Goal: Task Accomplishment & Management: Use online tool/utility

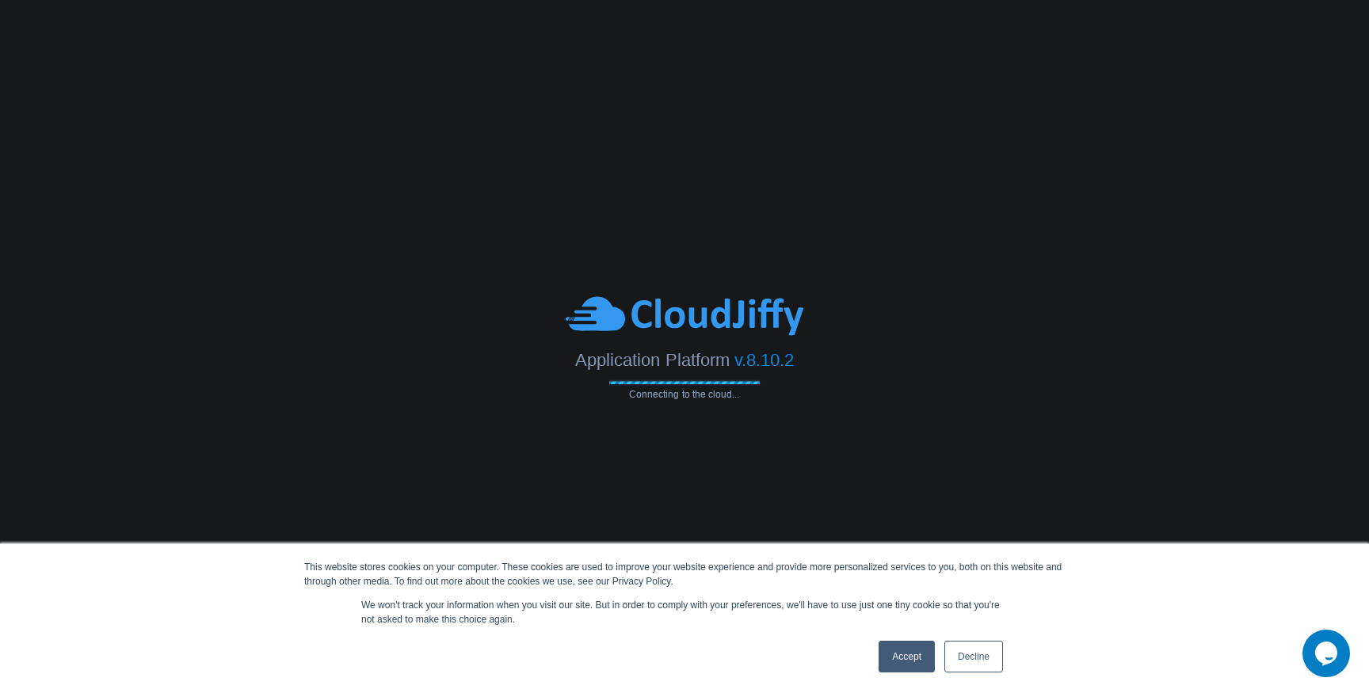
click at [903, 654] on link "Accept" at bounding box center [907, 657] width 56 height 32
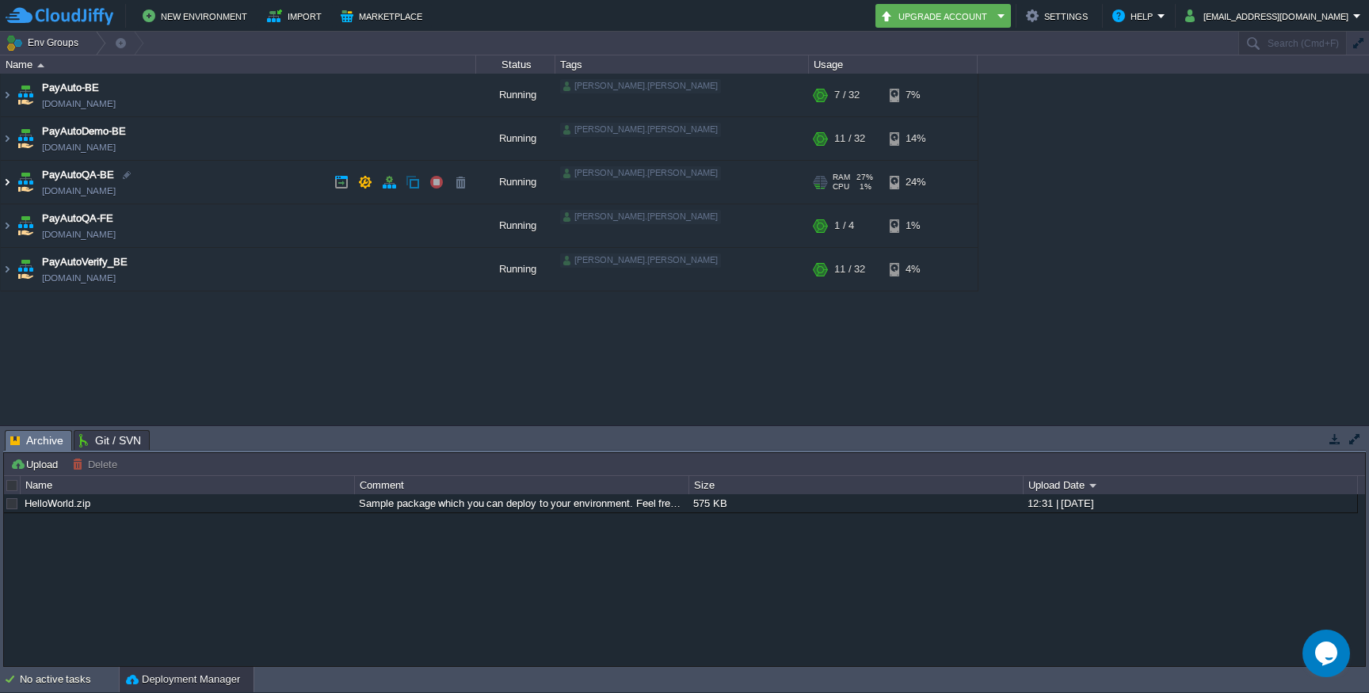
click at [4, 175] on img at bounding box center [7, 182] width 13 height 43
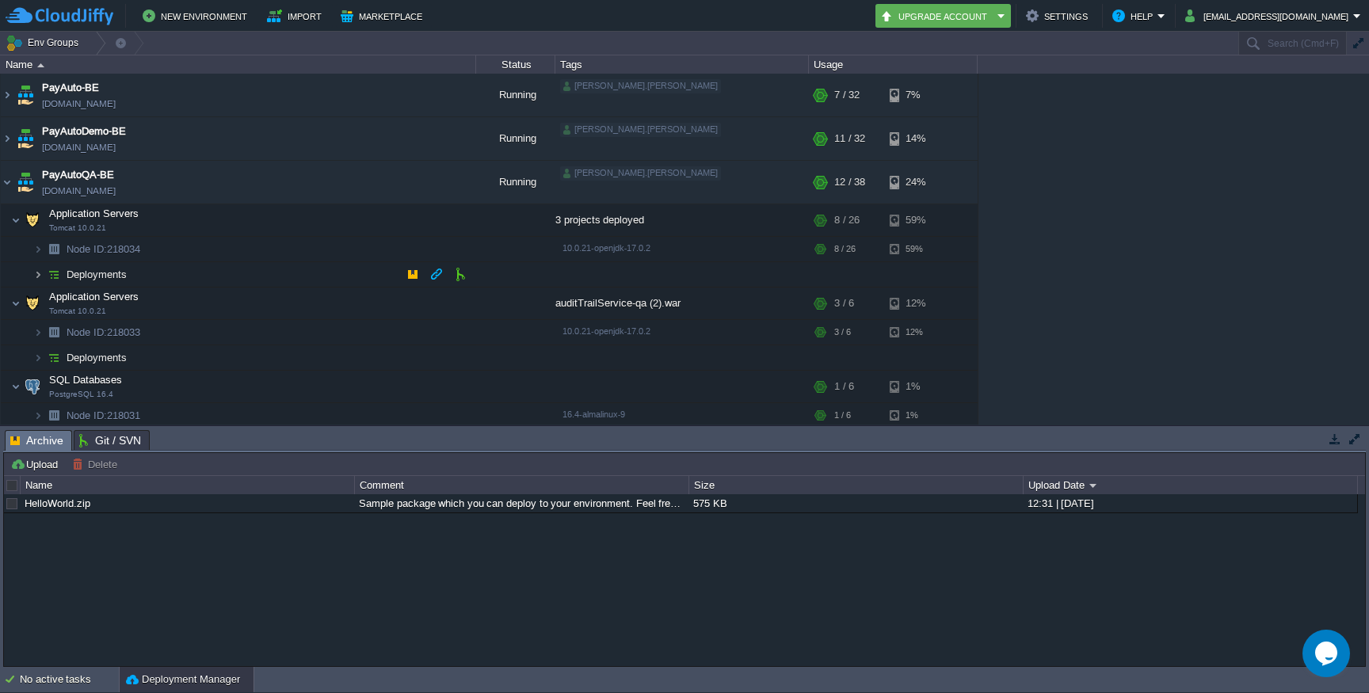
click at [38, 277] on img at bounding box center [38, 274] width 10 height 25
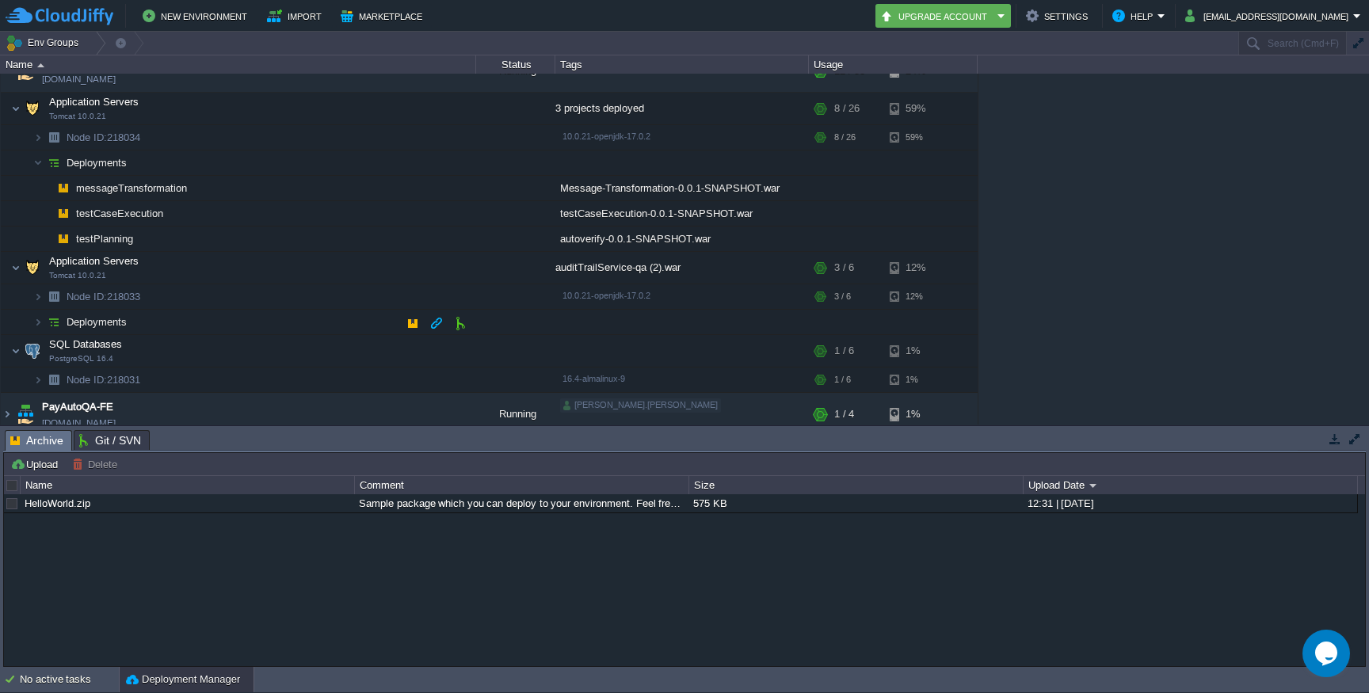
scroll to position [136, 0]
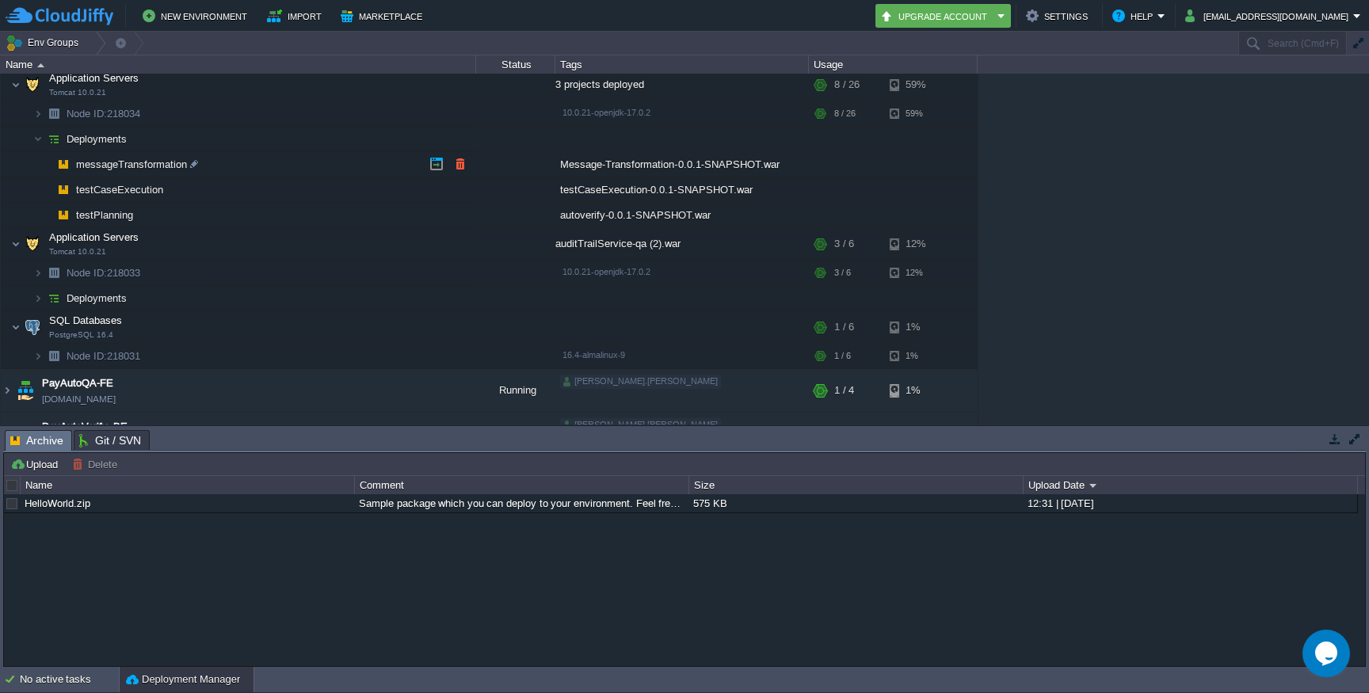
click at [113, 166] on span "messageTransformation" at bounding box center [131, 164] width 115 height 13
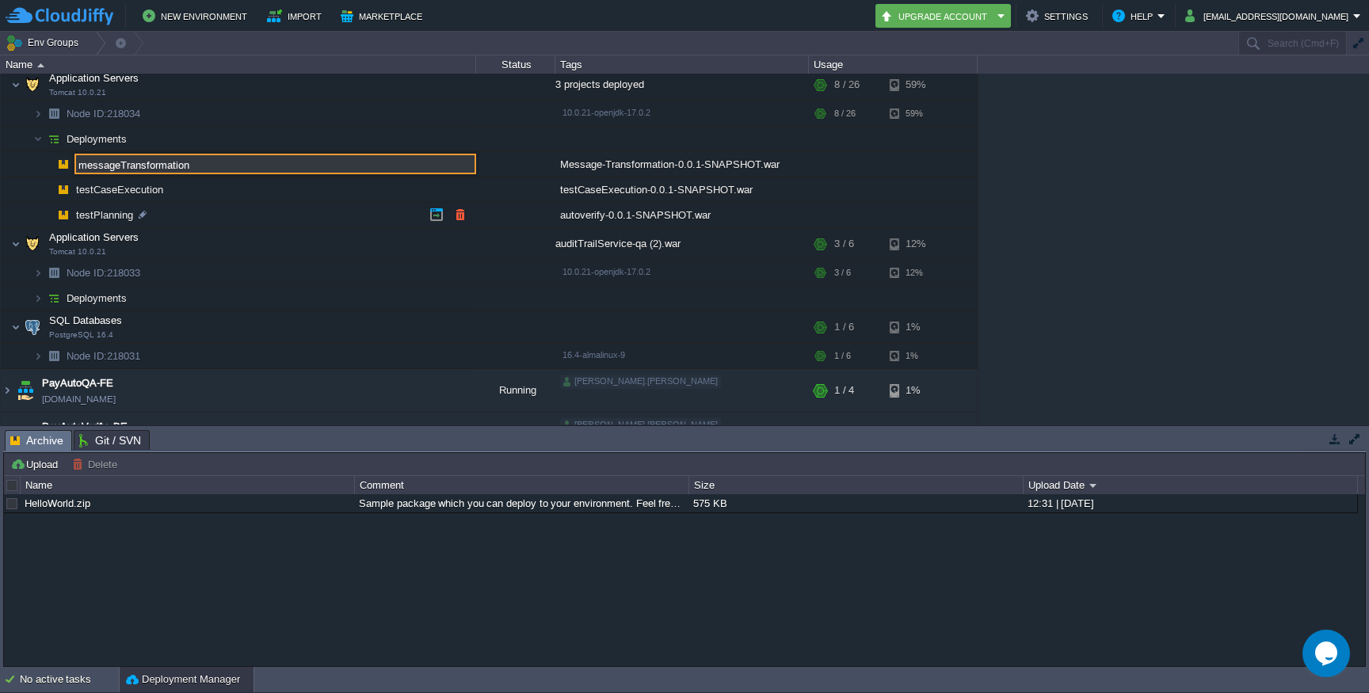
click at [473, 239] on td "Application Servers Tomcat 10.0.21" at bounding box center [239, 244] width 476 height 32
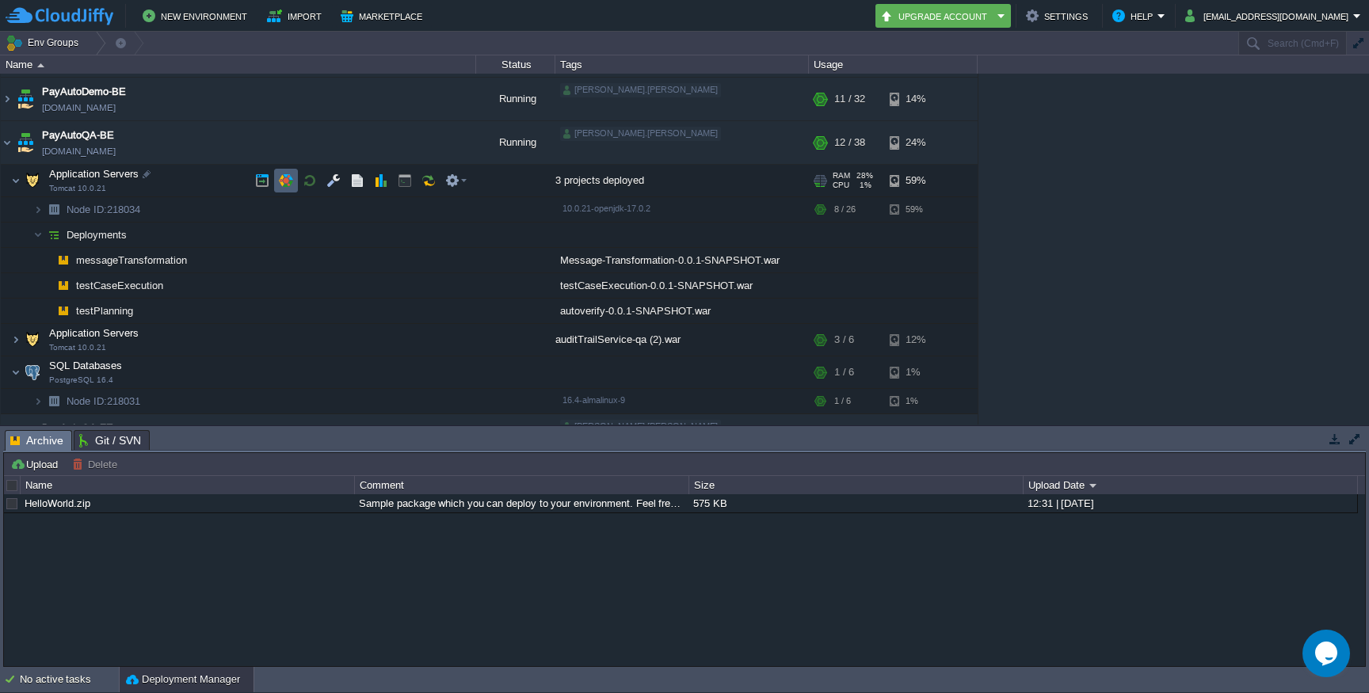
scroll to position [38, 0]
click at [456, 266] on button "button" at bounding box center [460, 261] width 14 height 14
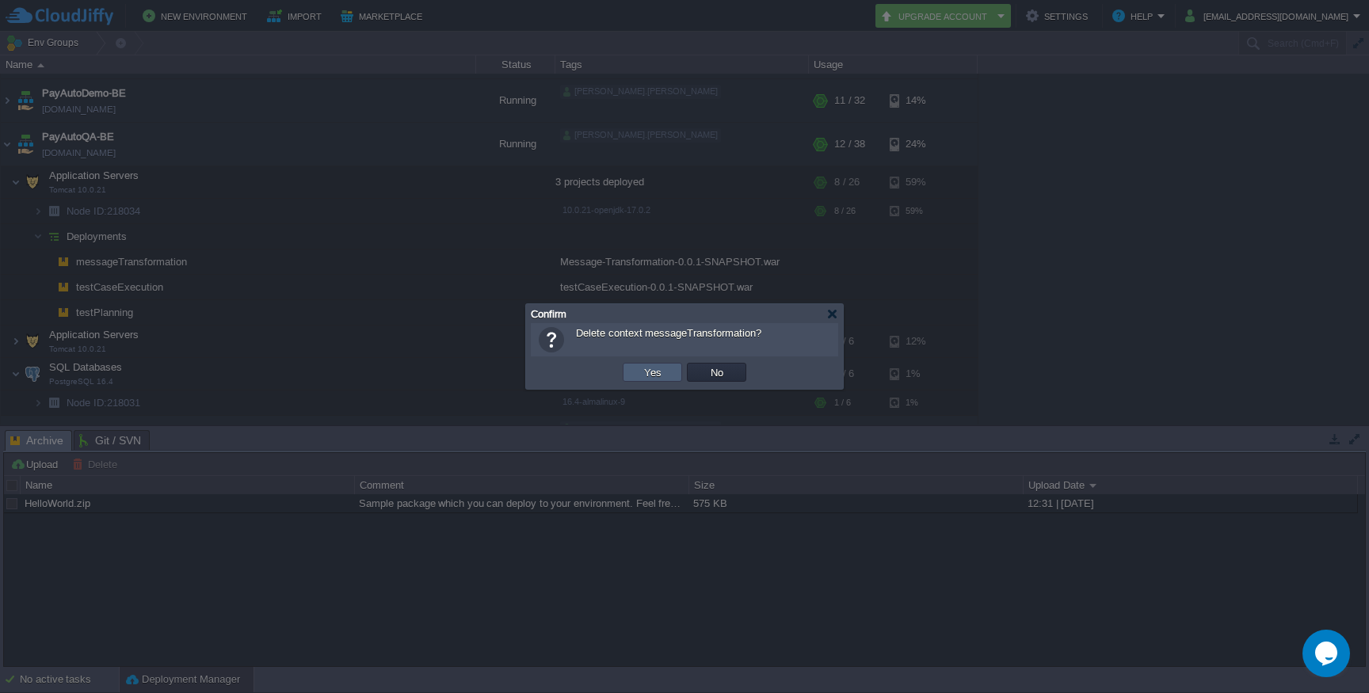
click at [654, 370] on button "Yes" at bounding box center [653, 372] width 27 height 14
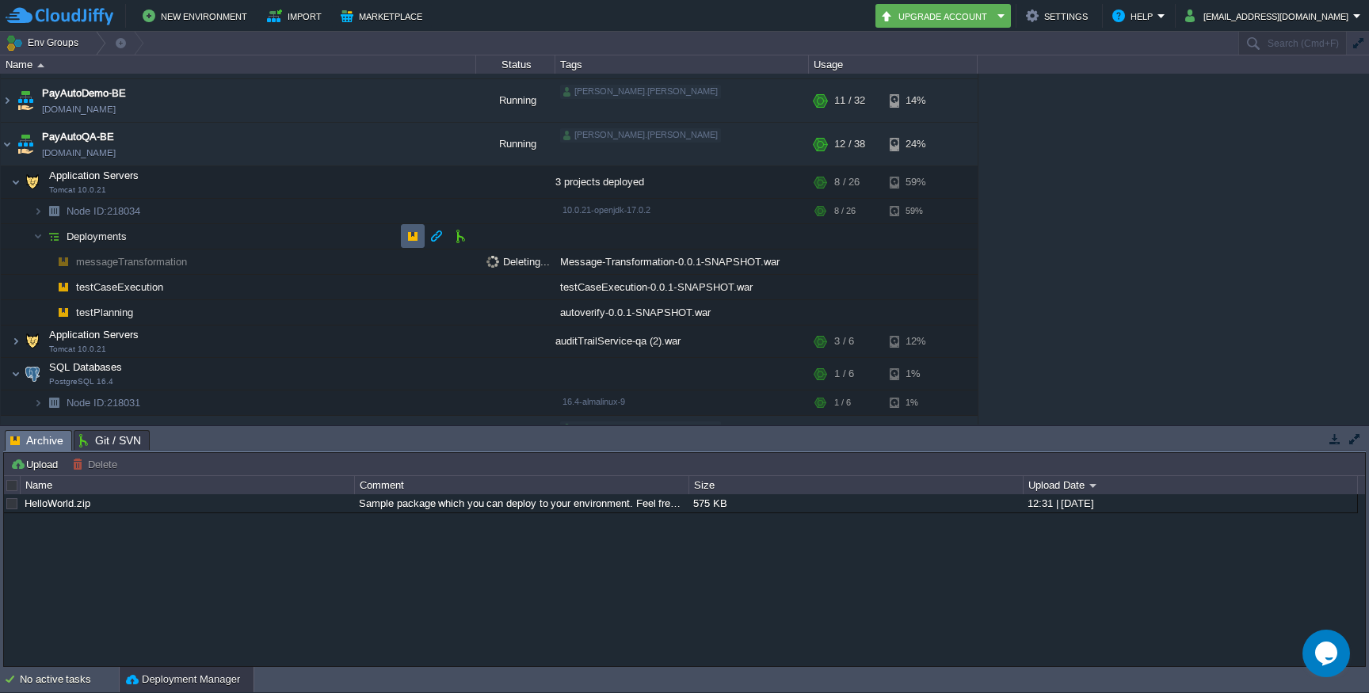
click at [407, 235] on button "button" at bounding box center [413, 236] width 14 height 14
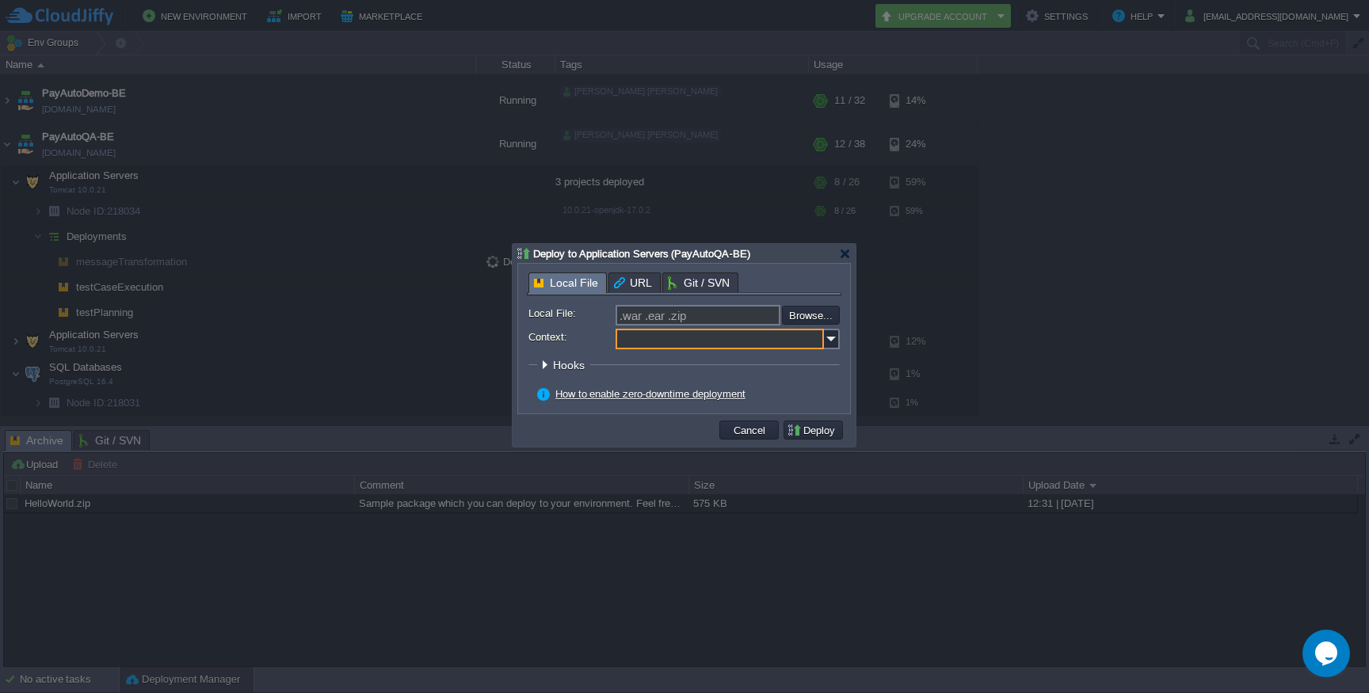
click at [657, 343] on input "Context:" at bounding box center [720, 339] width 208 height 21
type input "ROOT"
click at [665, 320] on input ".war .ear .zip" at bounding box center [698, 315] width 165 height 21
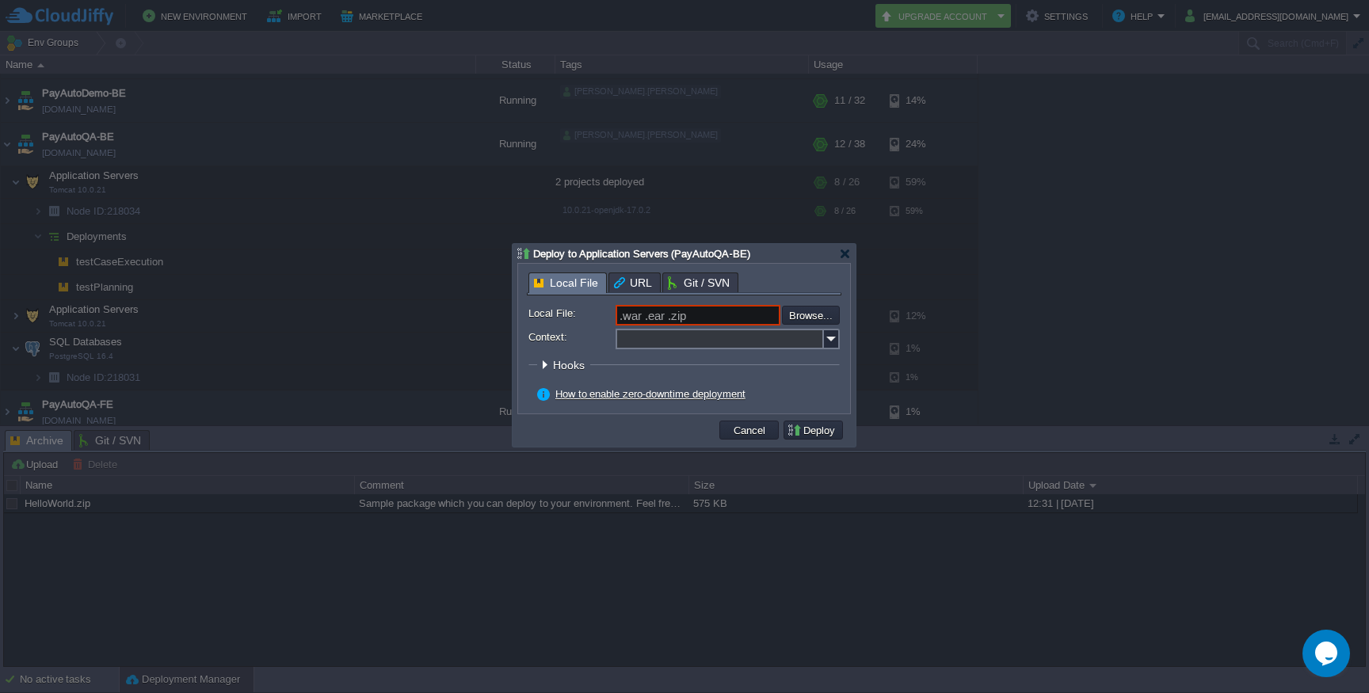
click at [674, 337] on input "Context:" at bounding box center [720, 339] width 208 height 21
paste input "messageTransformation"
type input "messageTransformation"
click at [836, 320] on input "file" at bounding box center [740, 315] width 201 height 19
type input "C:\fakepath\Message-Transformation-0.0.1-SNAPSHOT.war"
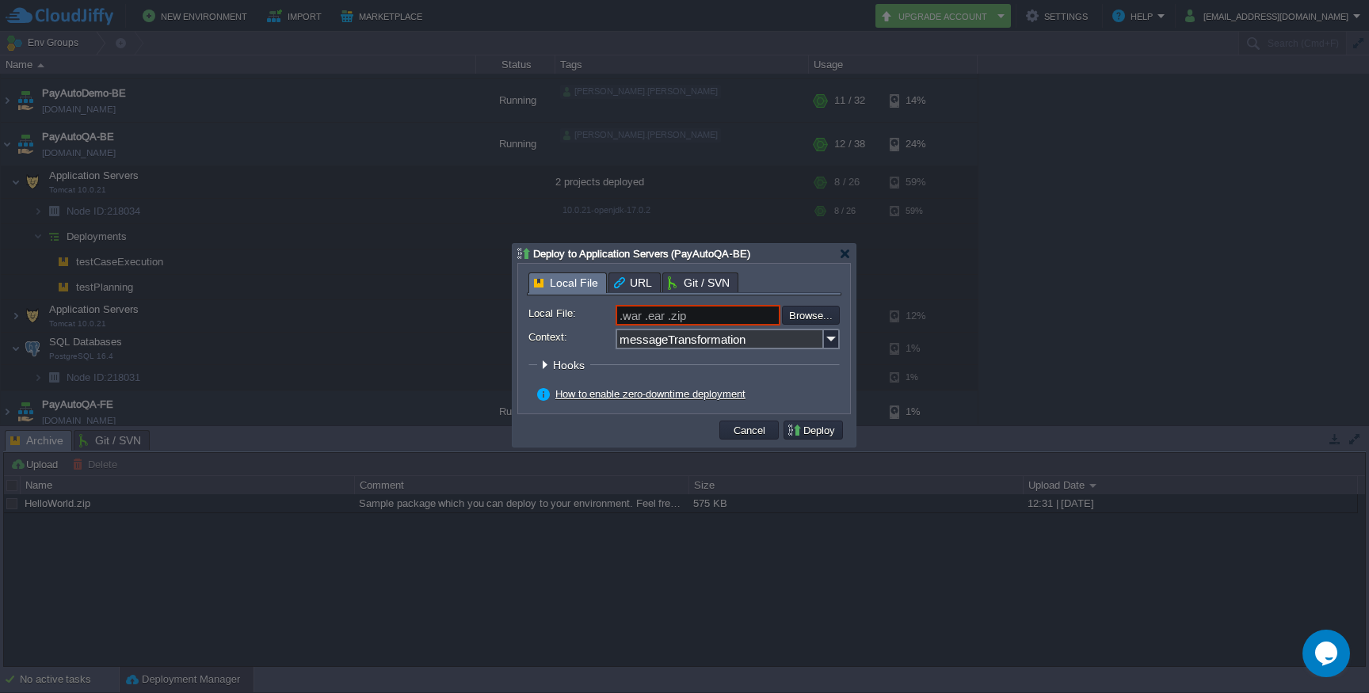
type input "Message-Transformation-0.0.1-SNAPSHOT.war"
click at [818, 429] on button "Deploy" at bounding box center [813, 430] width 53 height 14
